Goal: Task Accomplishment & Management: Use online tool/utility

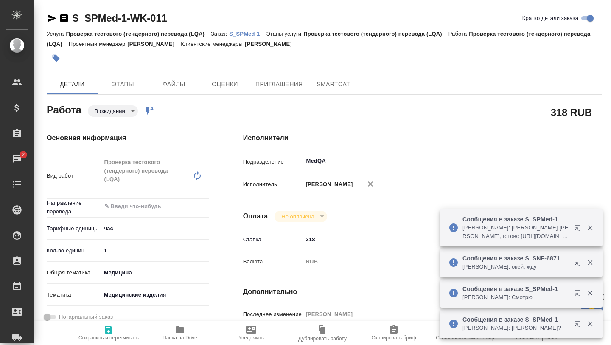
click at [501, 223] on p "Соловьева Елена: Сергеева Анастасия Настя, готово https://drive.awatera.com/app…" at bounding box center [516, 231] width 106 height 17
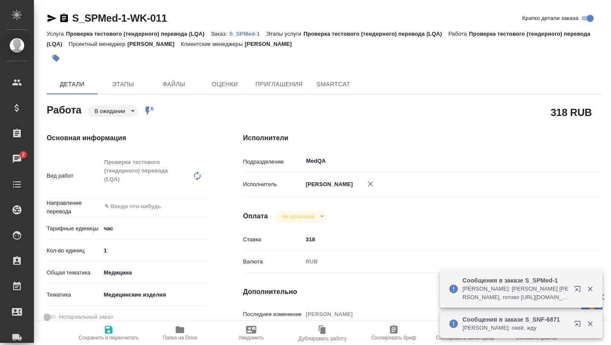
click at [509, 291] on p "Соловьева Елена: Сергеева Анастасия Настя, готово https://drive.awatera.com/app…" at bounding box center [516, 292] width 106 height 17
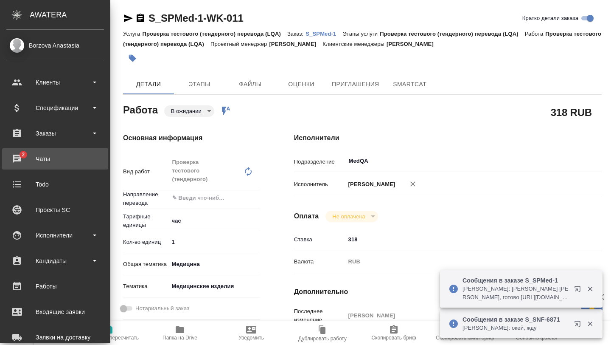
click at [17, 154] on div "Чаты" at bounding box center [55, 158] width 98 height 13
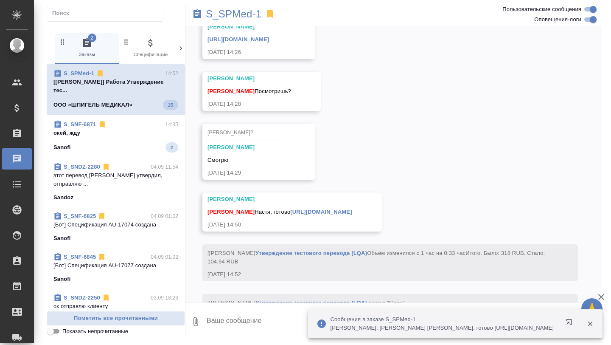
scroll to position [5166, 0]
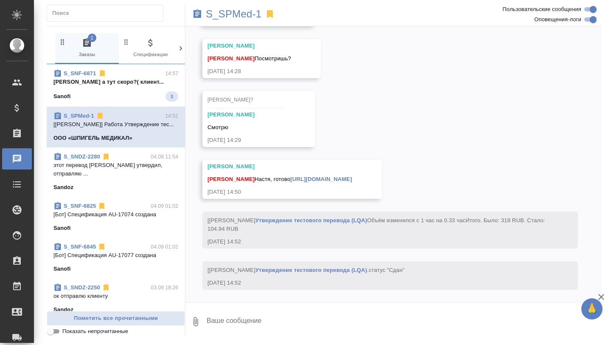
click at [141, 101] on div "Sanofi 3" at bounding box center [115, 96] width 125 height 10
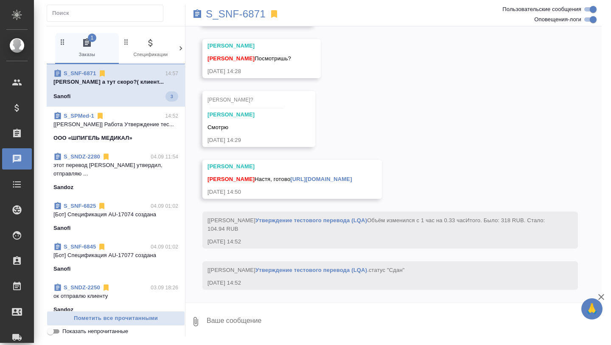
scroll to position [637, 0]
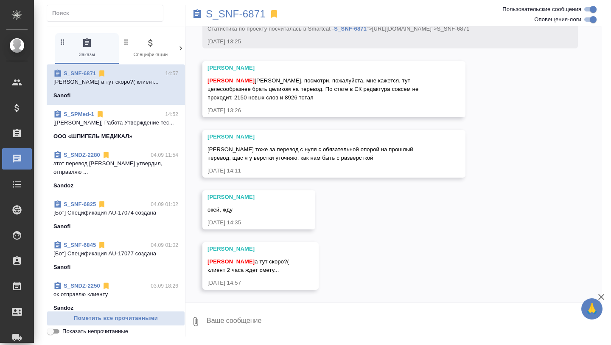
click at [314, 154] on div "Настя тоже за перевод с нуля с обязательной опорой на прошлый перевод, щас я у …" at bounding box center [322, 152] width 228 height 19
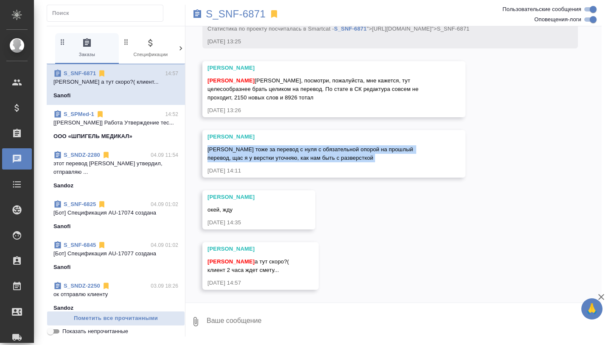
click at [292, 150] on span "Настя тоже за перевод с нуля с обязательной опорой на прошлый перевод, щас я у …" at bounding box center [311, 153] width 207 height 15
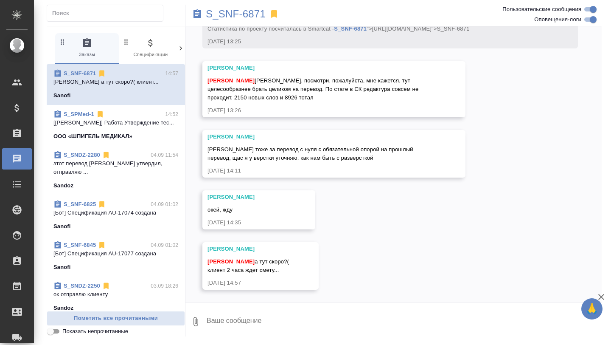
click at [292, 150] on span "Настя тоже за перевод с нуля с обязательной опорой на прошлый перевод, щас я у …" at bounding box center [311, 153] width 207 height 15
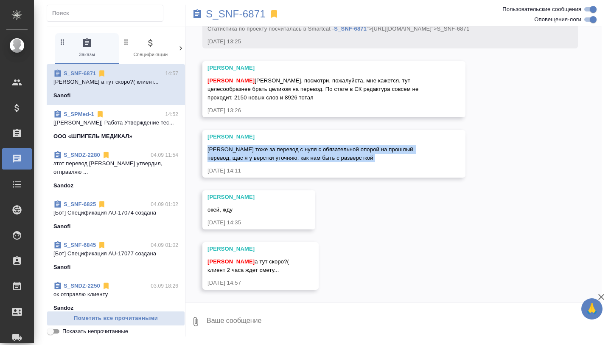
click at [153, 135] on div "ООО «ШПИГЕЛЬ МЕДИКАЛ»" at bounding box center [115, 136] width 125 height 8
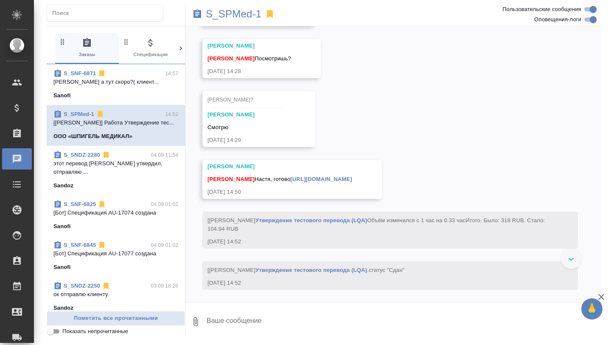
scroll to position [5075, 0]
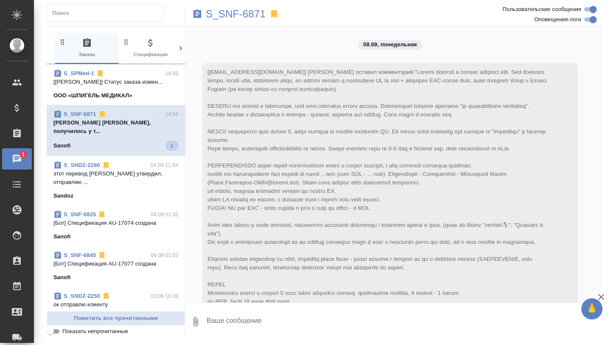
scroll to position [688, 0]
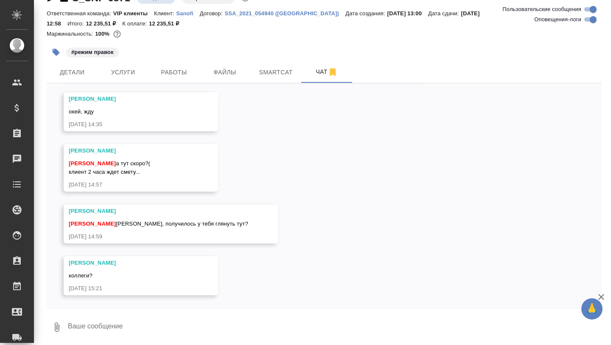
scroll to position [22, 0]
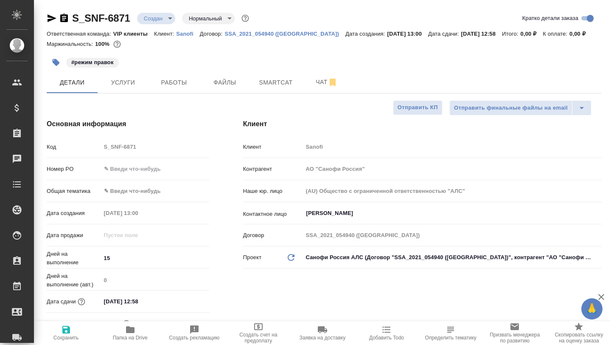
select select "RU"
click at [290, 84] on span "Smartcat" at bounding box center [276, 82] width 41 height 11
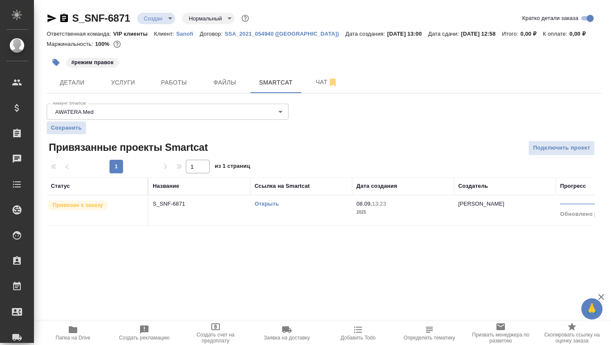
click at [268, 205] on link "Открыть" at bounding box center [267, 203] width 24 height 6
click at [79, 87] on span "Детали" at bounding box center [72, 82] width 41 height 11
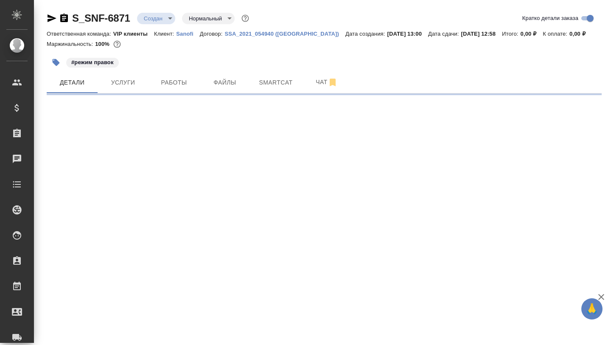
select select "RU"
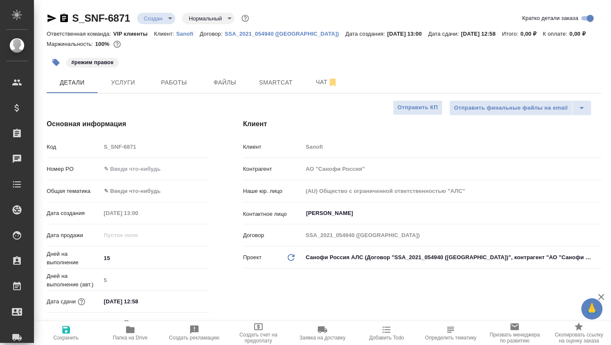
type textarea "x"
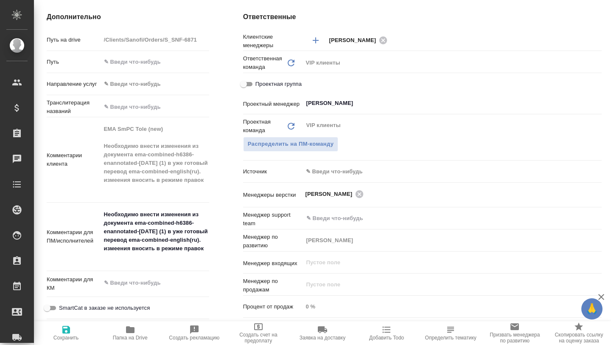
scroll to position [374, 0]
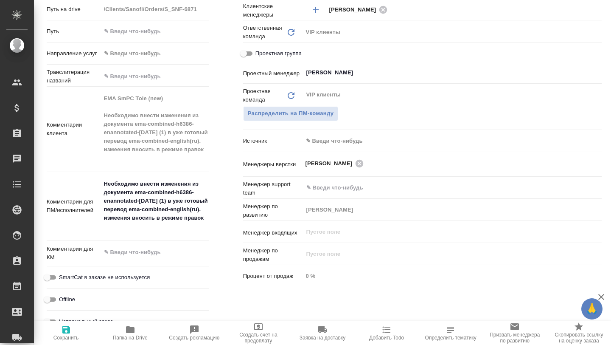
type textarea "x"
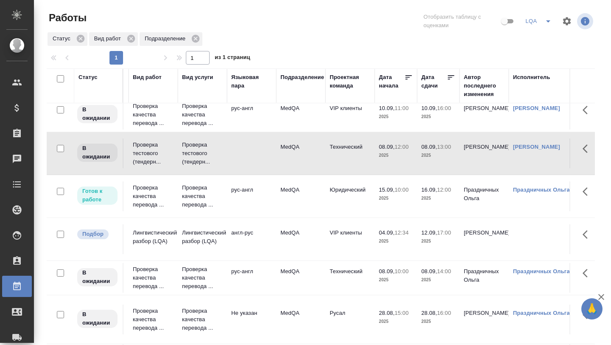
scroll to position [0, 93]
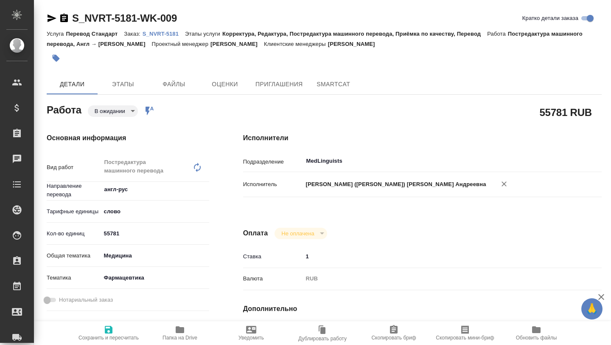
type textarea "x"
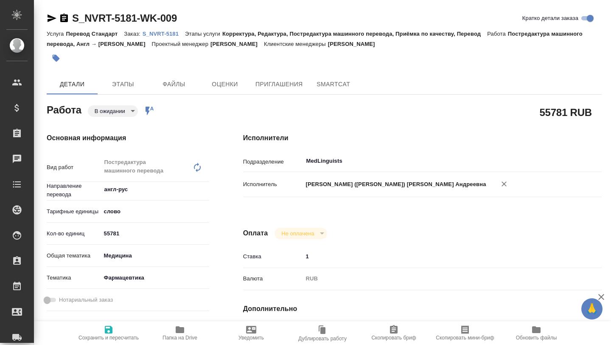
type textarea "x"
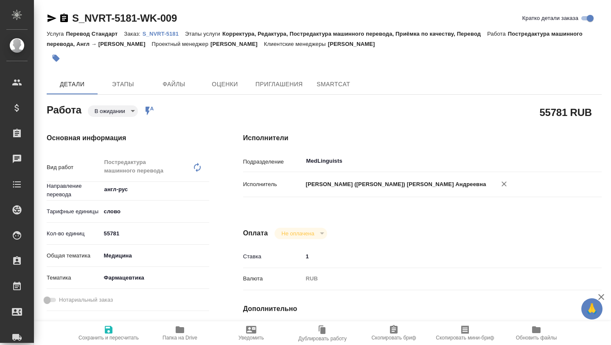
type textarea "x"
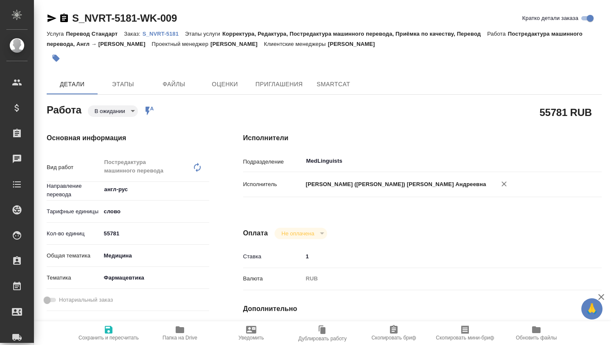
type textarea "x"
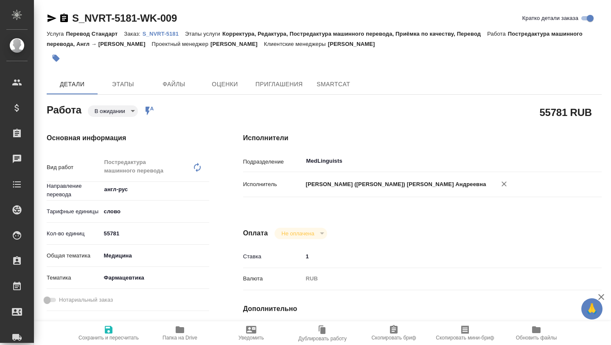
type textarea "x"
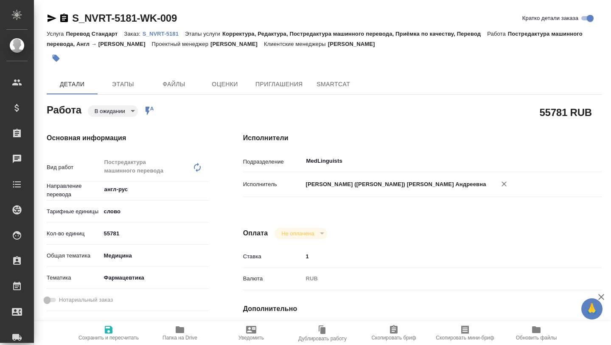
type textarea "x"
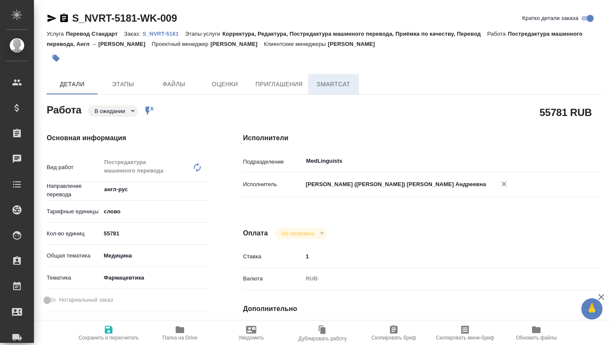
type textarea "x"
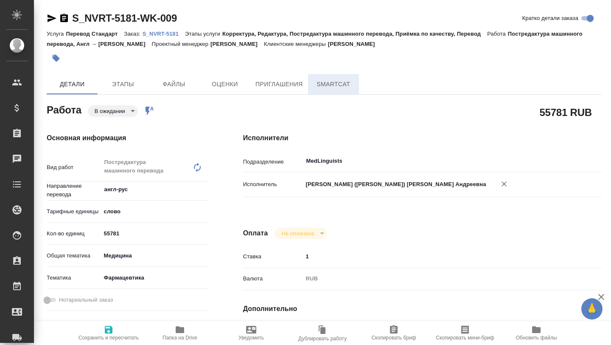
click at [326, 86] on span "SmartCat" at bounding box center [333, 84] width 41 height 11
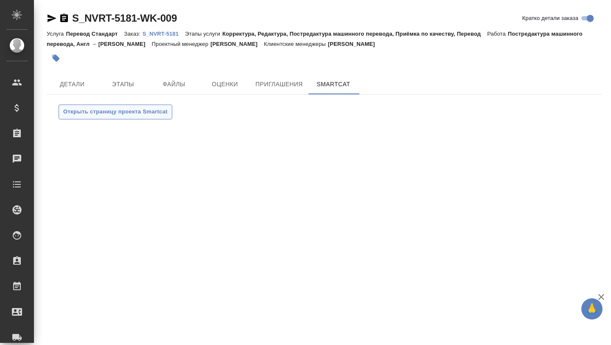
click at [149, 112] on span "Открыть страницу проекта Smartcat" at bounding box center [115, 112] width 104 height 10
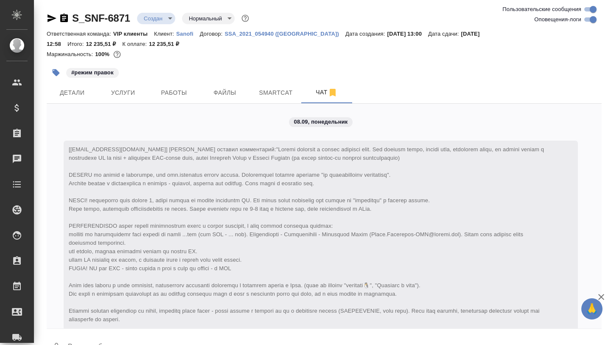
scroll to position [715, 0]
